Goal: Obtain resource: Download file/media

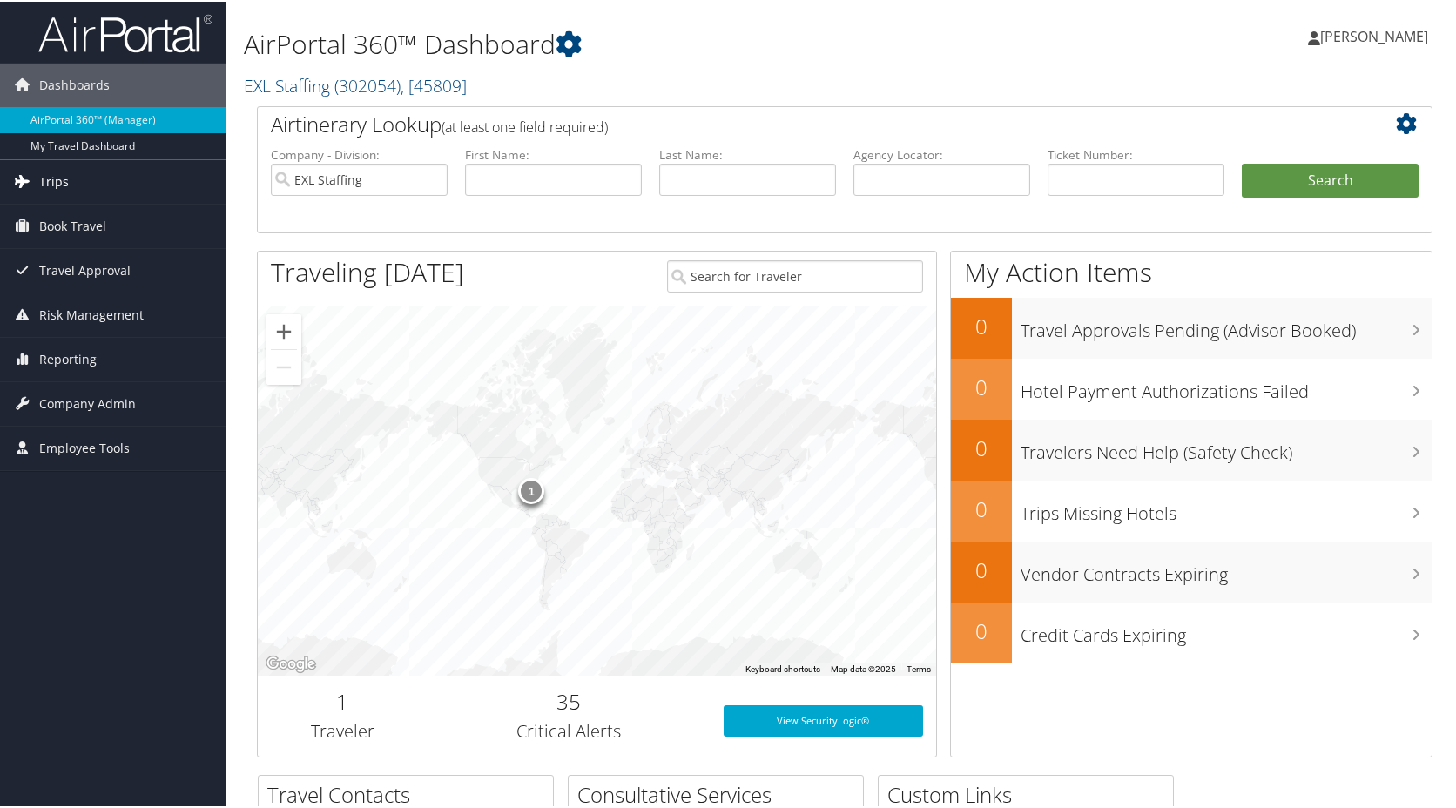
click at [98, 184] on link "Trips" at bounding box center [113, 181] width 226 height 44
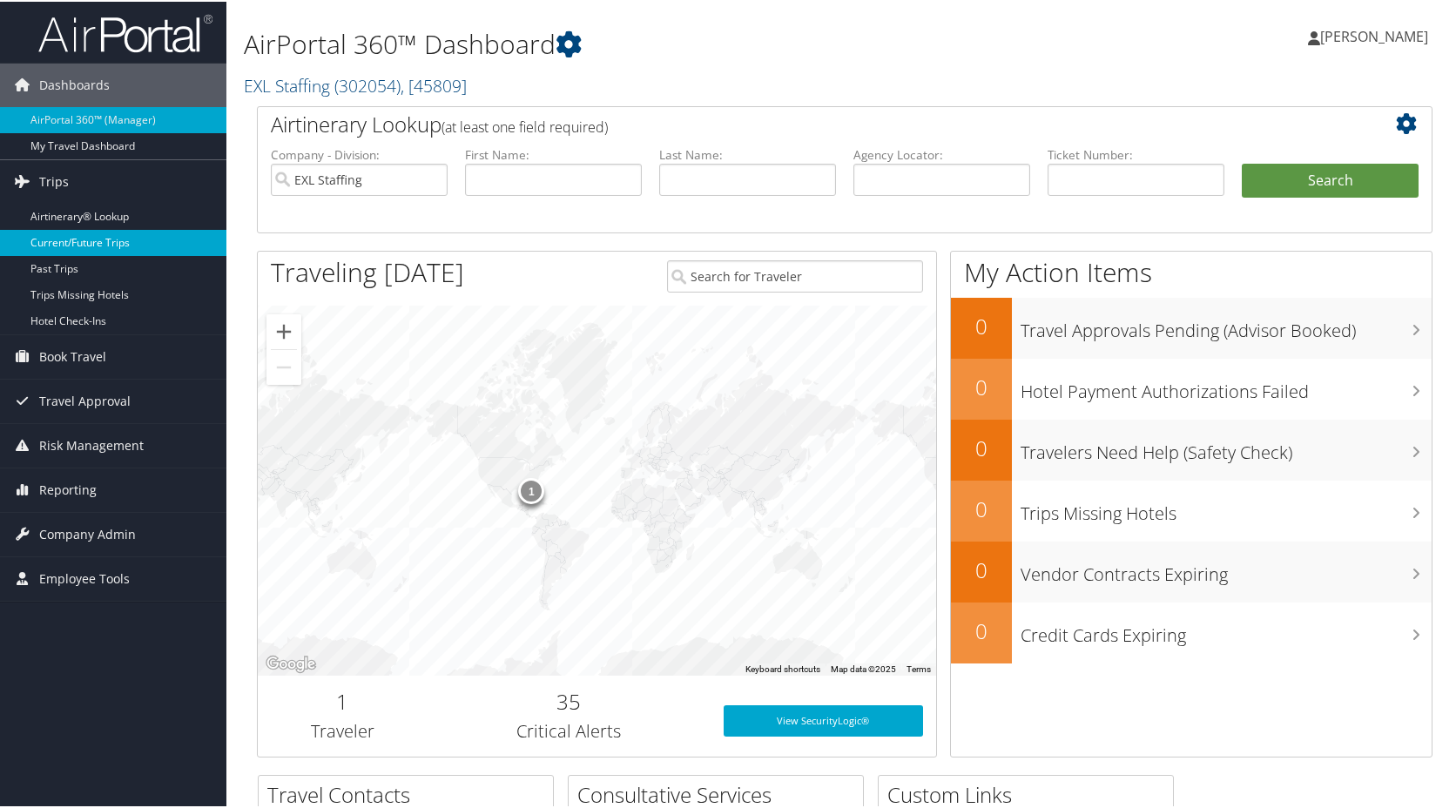
click at [84, 250] on link "Current/Future Trips" at bounding box center [113, 241] width 226 height 26
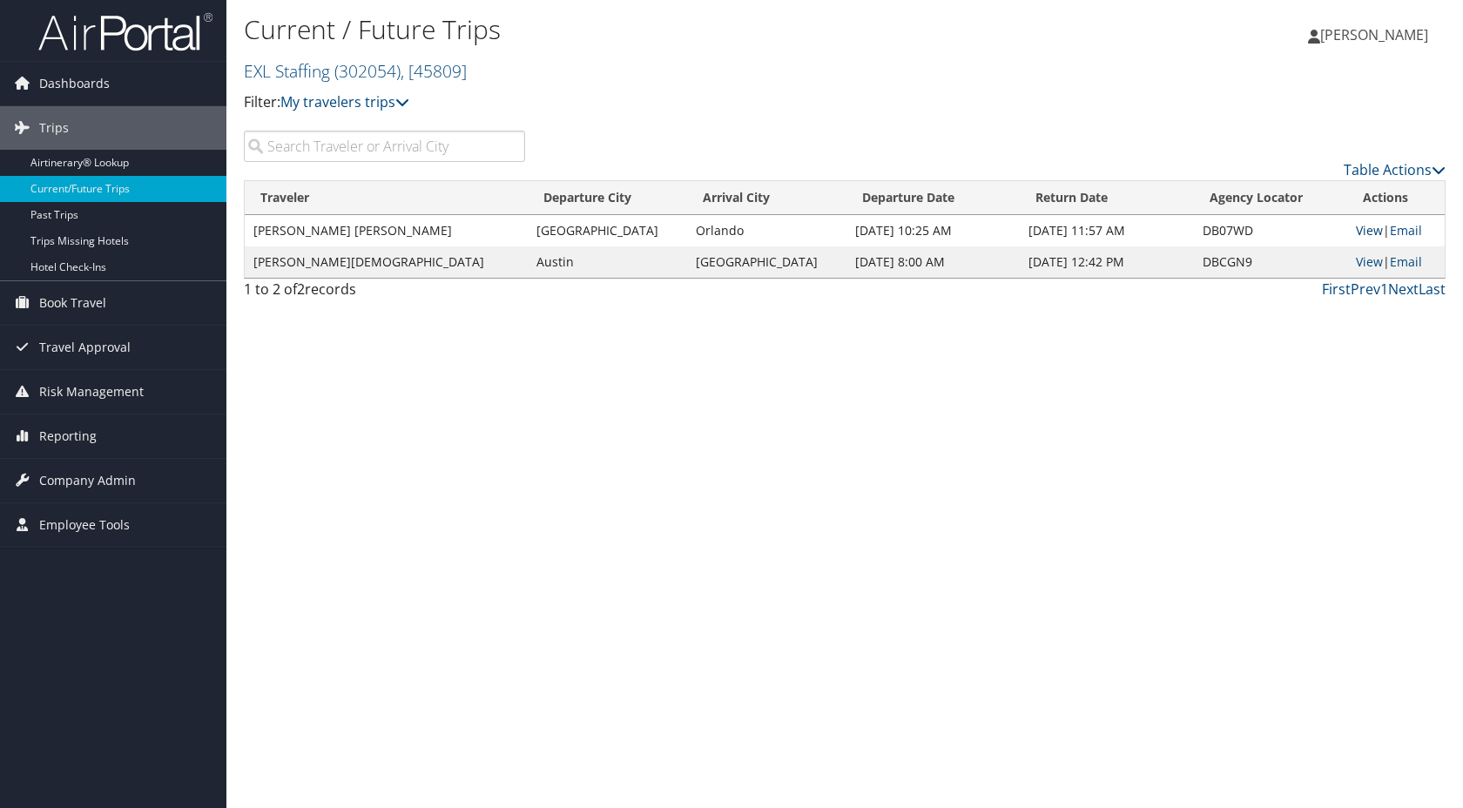
click at [1358, 231] on link "View" at bounding box center [1369, 230] width 27 height 17
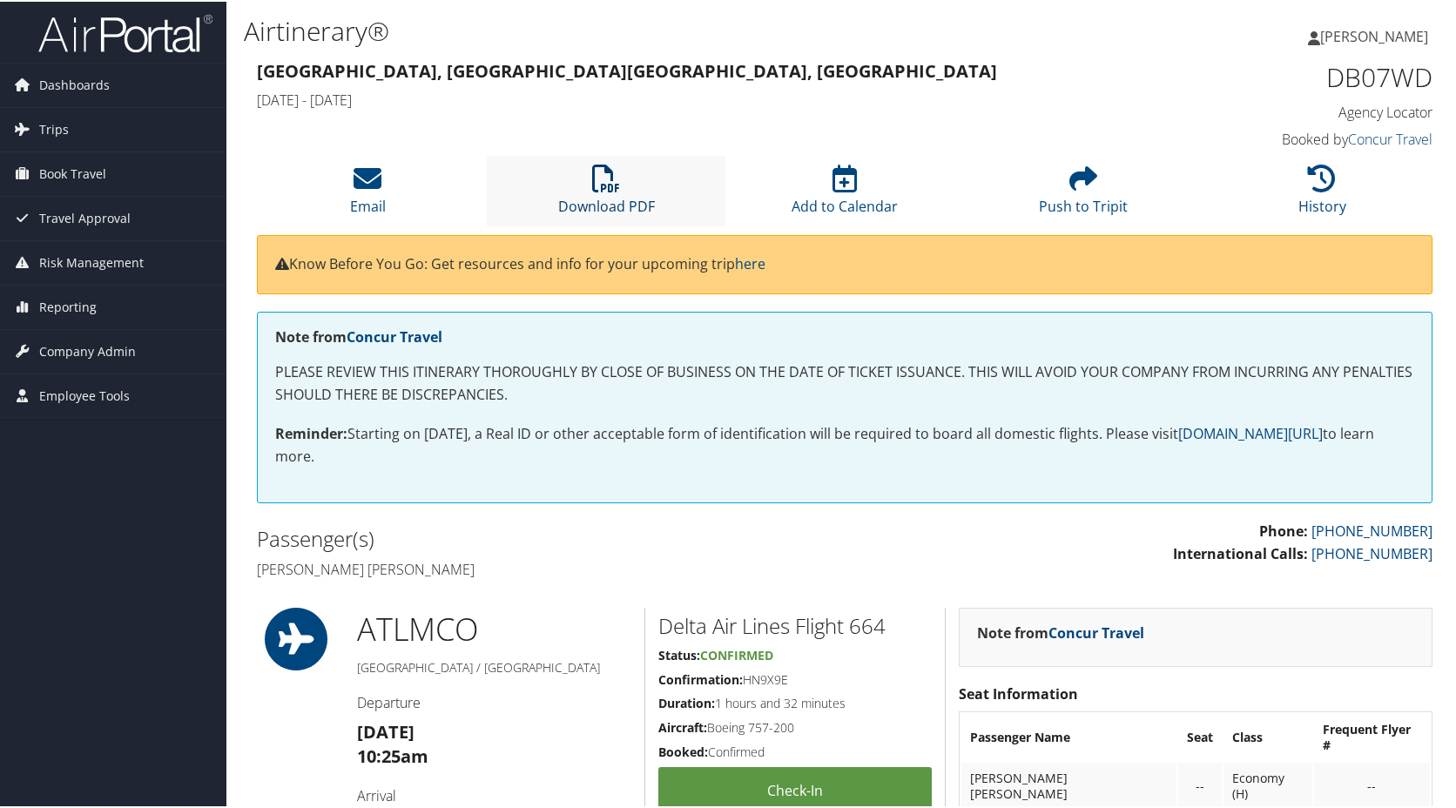
click at [611, 186] on icon at bounding box center [606, 177] width 28 height 28
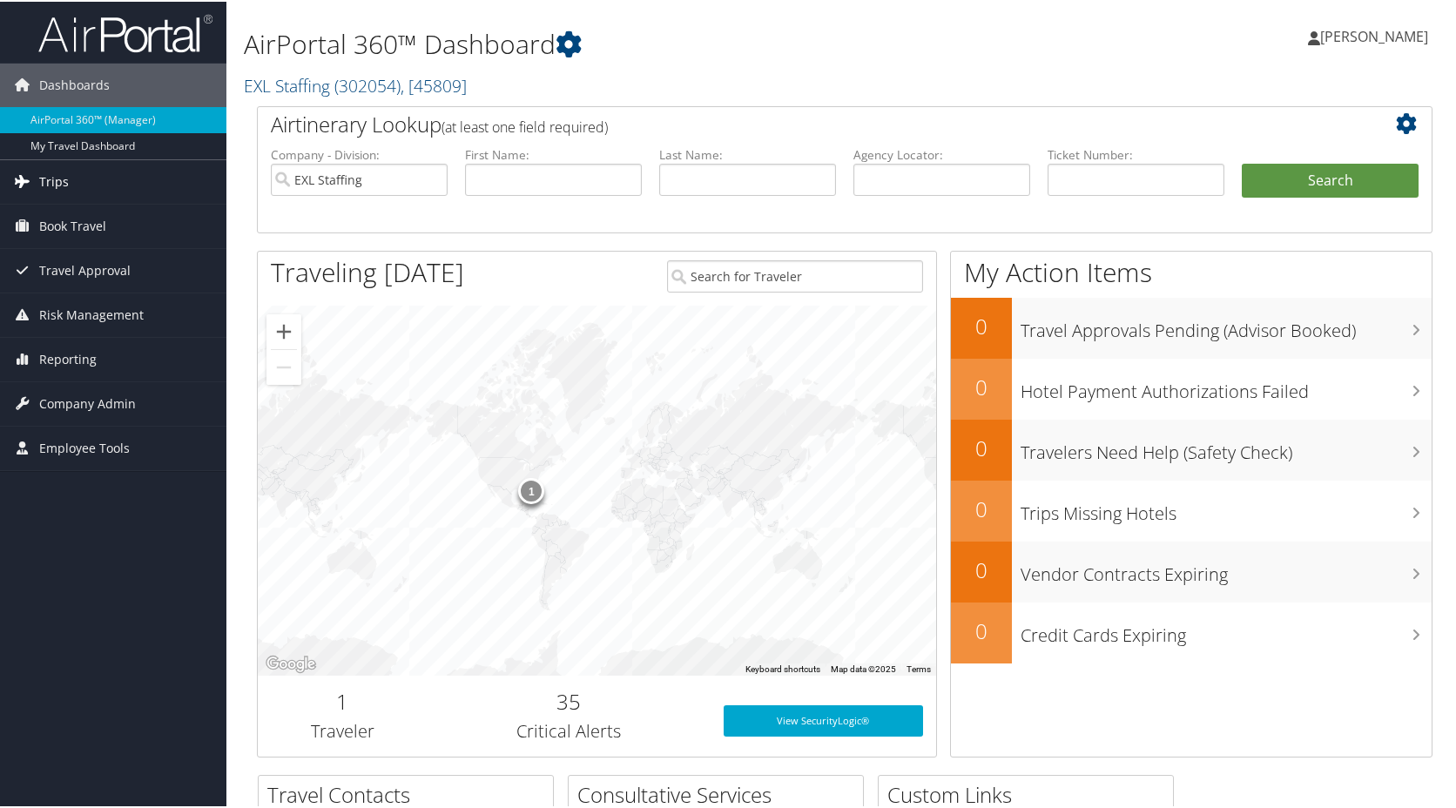
click at [111, 182] on link "Trips" at bounding box center [113, 181] width 226 height 44
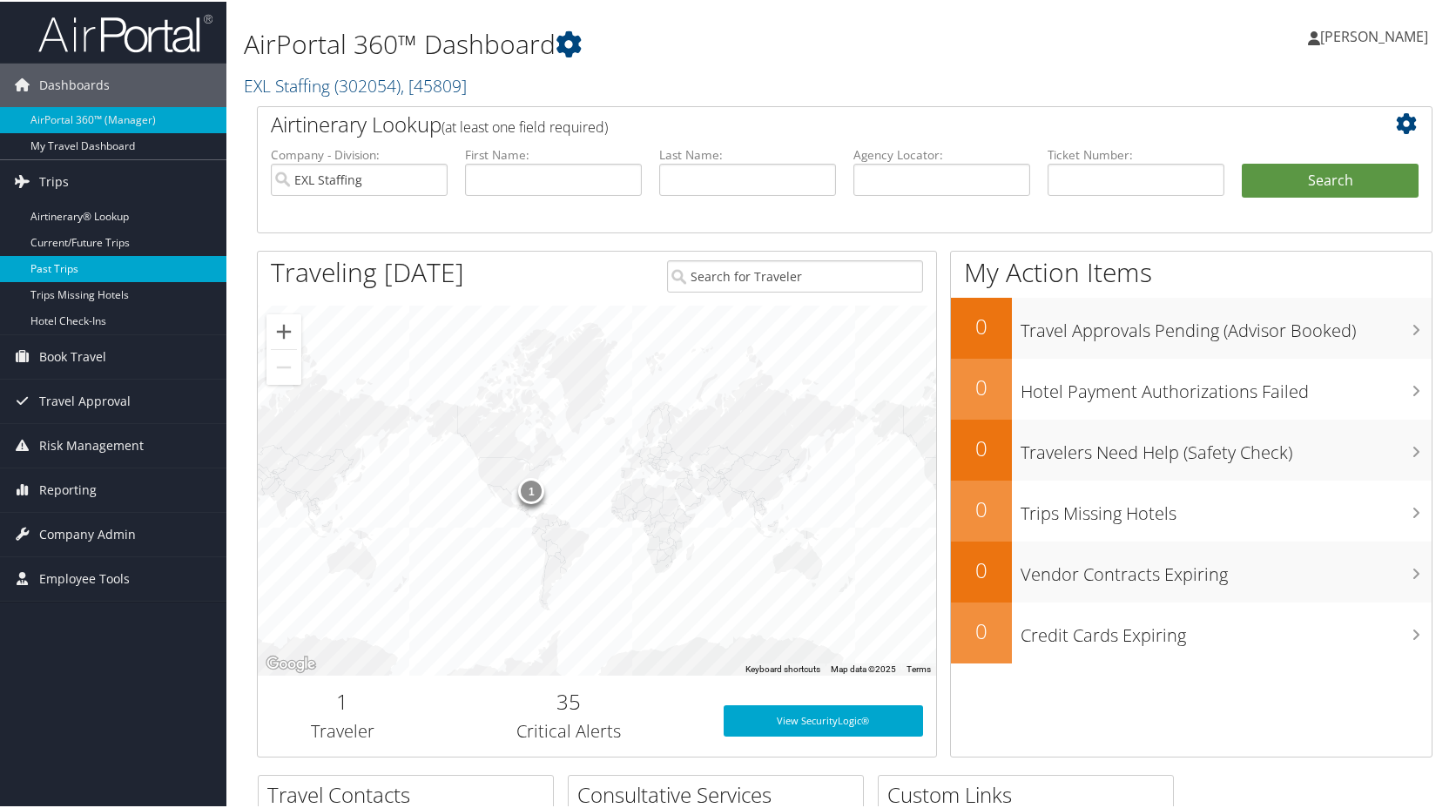
click at [90, 266] on link "Past Trips" at bounding box center [113, 267] width 226 height 26
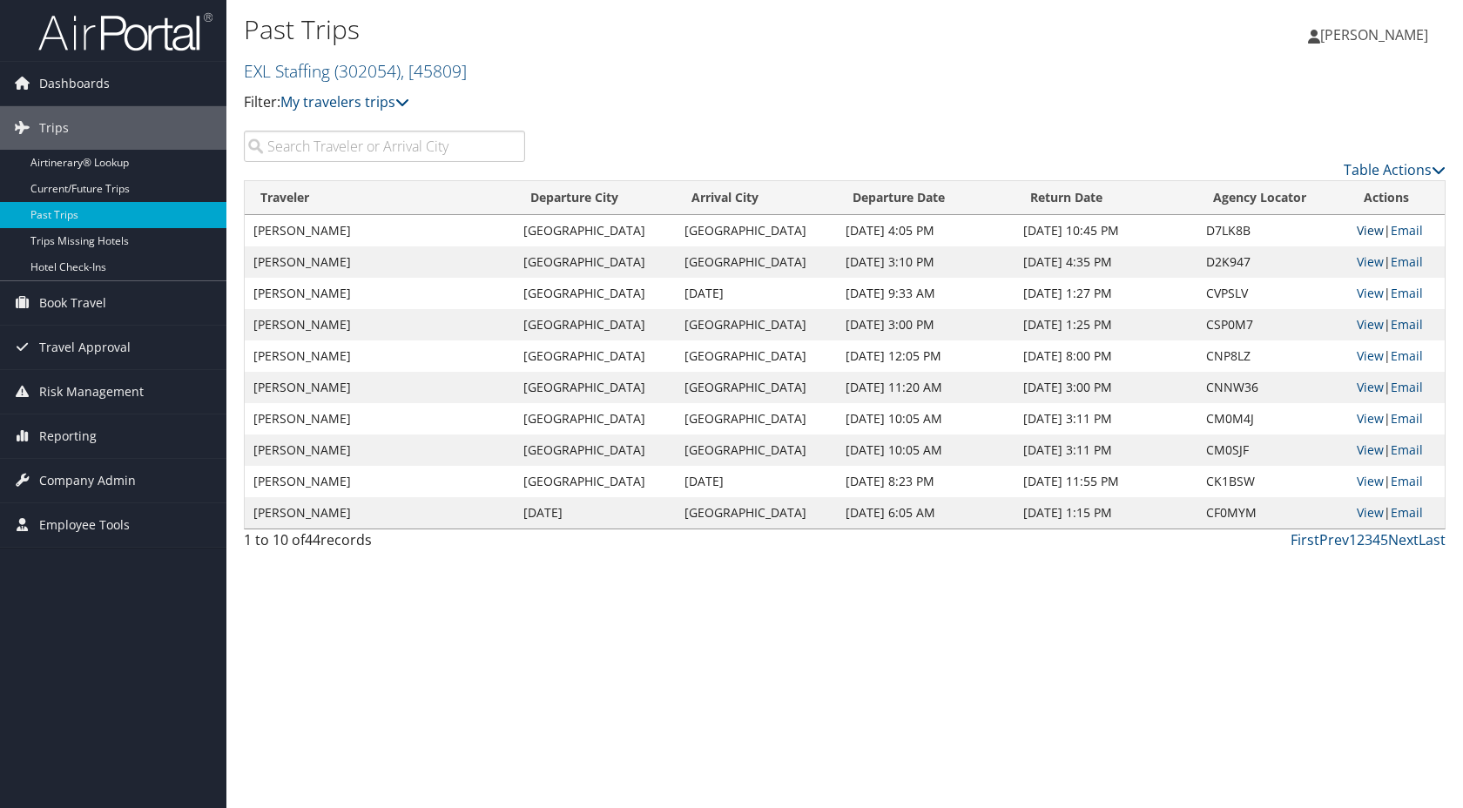
click at [1358, 233] on link "View" at bounding box center [1370, 230] width 27 height 17
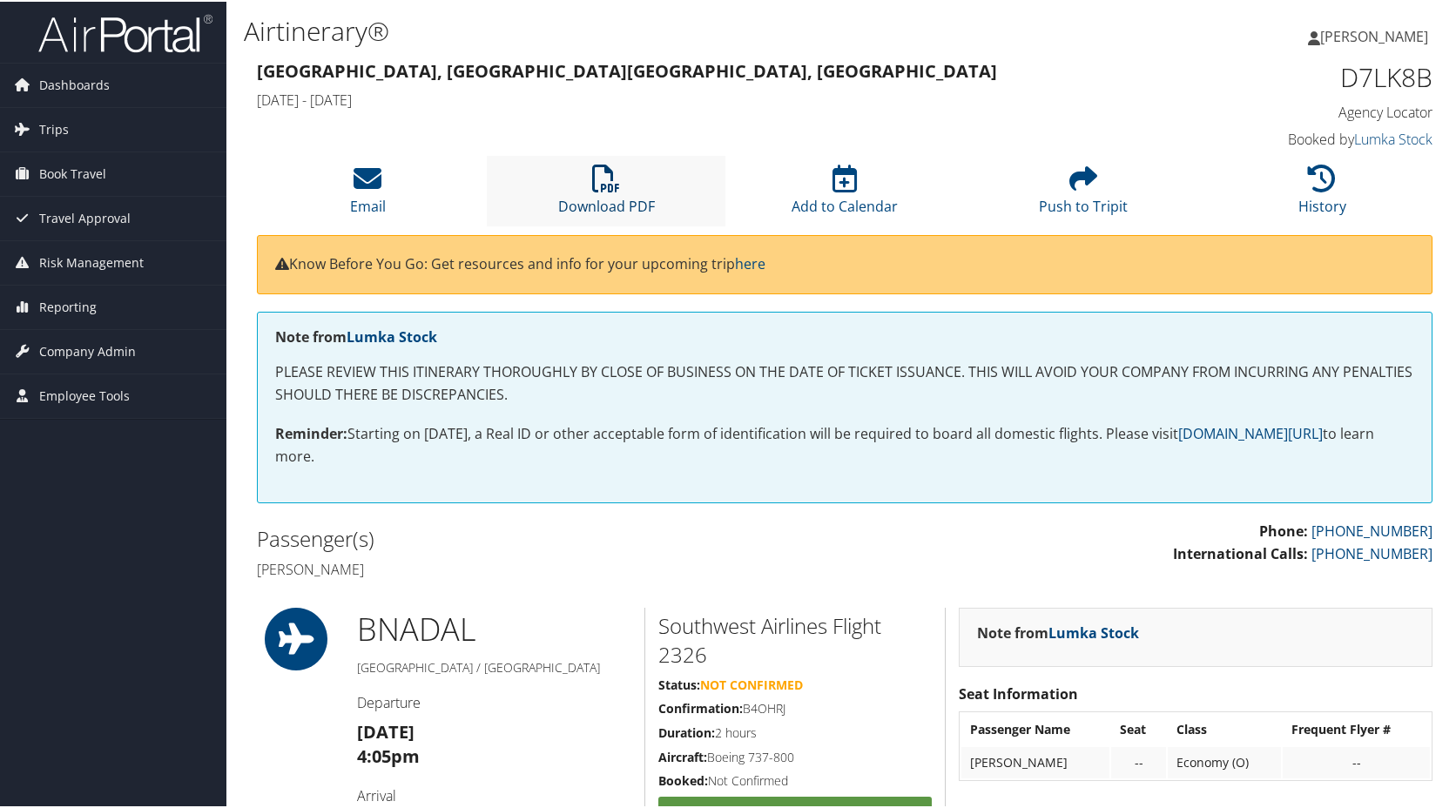
click at [603, 188] on icon at bounding box center [606, 177] width 28 height 28
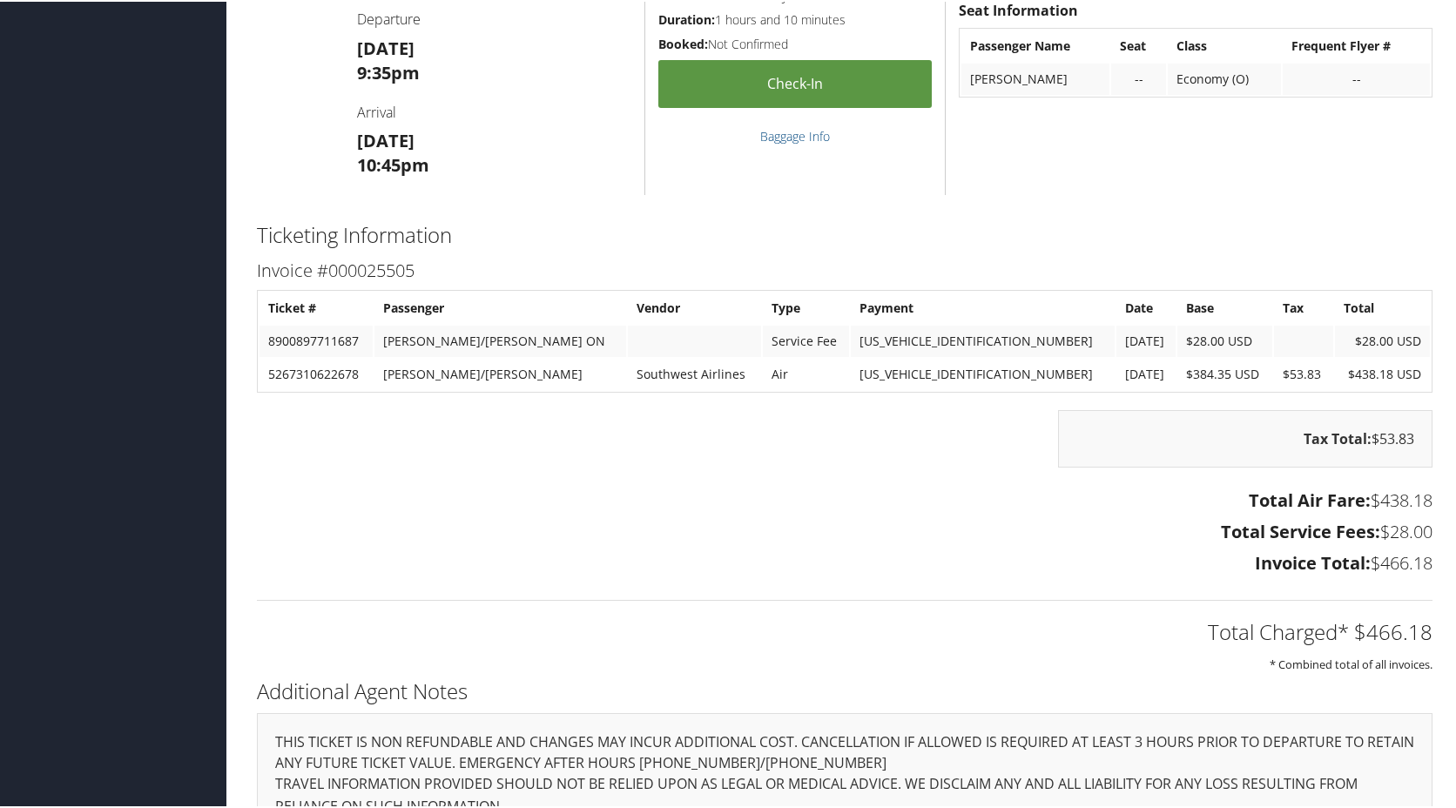
scroll to position [1885, 0]
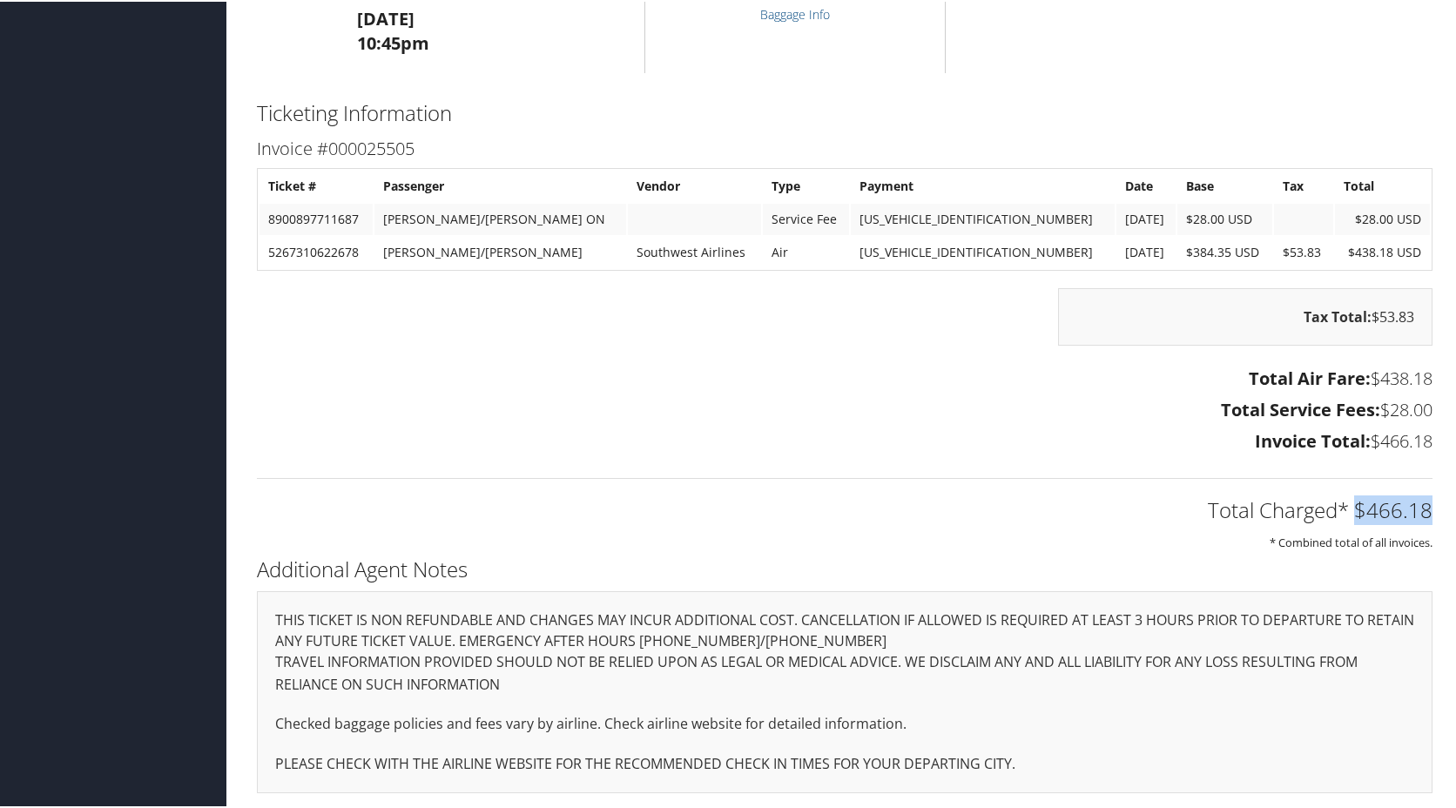
drag, startPoint x: 1352, startPoint y: 508, endPoint x: 1430, endPoint y: 509, distance: 78.4
click at [1430, 509] on div "Total Charged* $466.18 * Combined total of all invoices." at bounding box center [845, 505] width 1202 height 92
copy h2 "$466.18"
